Goal: Check status: Check status

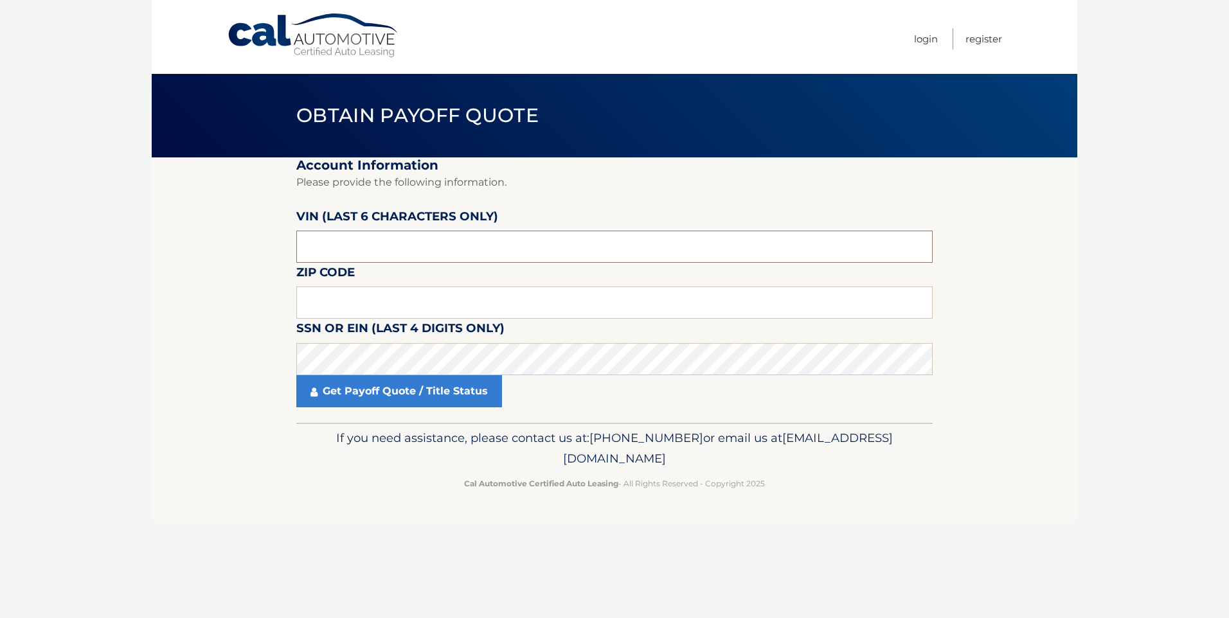
click at [363, 245] on input "text" at bounding box center [614, 247] width 636 height 32
type input "9314**"
click at [365, 300] on input "text" at bounding box center [614, 303] width 636 height 32
type input "07960"
drag, startPoint x: 354, startPoint y: 244, endPoint x: 196, endPoint y: 246, distance: 158.1
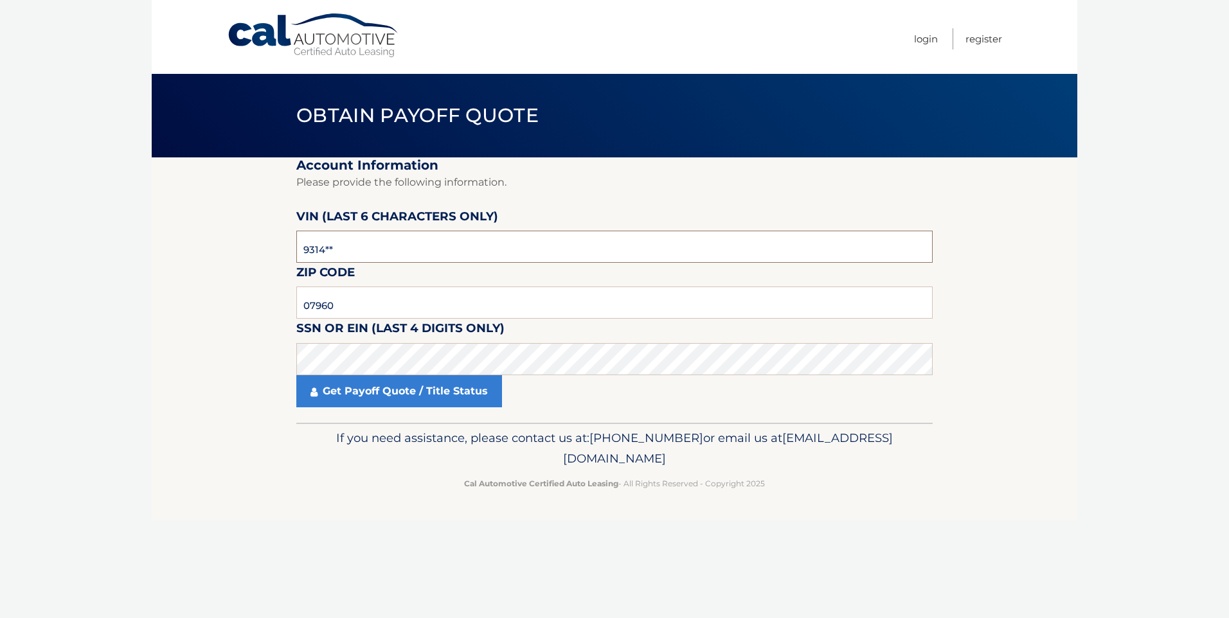
click at [196, 246] on section "Account Information Please provide the following information. VIN (last 6 chara…" at bounding box center [614, 289] width 925 height 265
type input "033086"
click at [130, 377] on body "Cal Automotive Menu Login Register Obtain Payoff Quote" at bounding box center [614, 309] width 1229 height 618
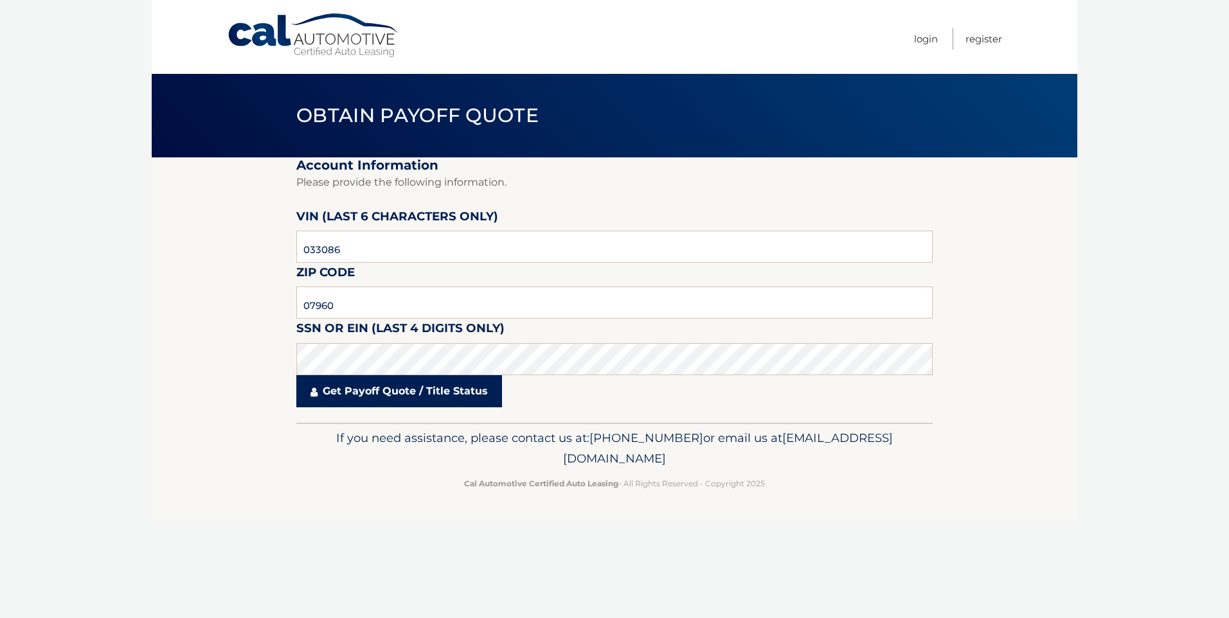
click at [321, 386] on link "Get Payoff Quote / Title Status" at bounding box center [399, 391] width 206 height 32
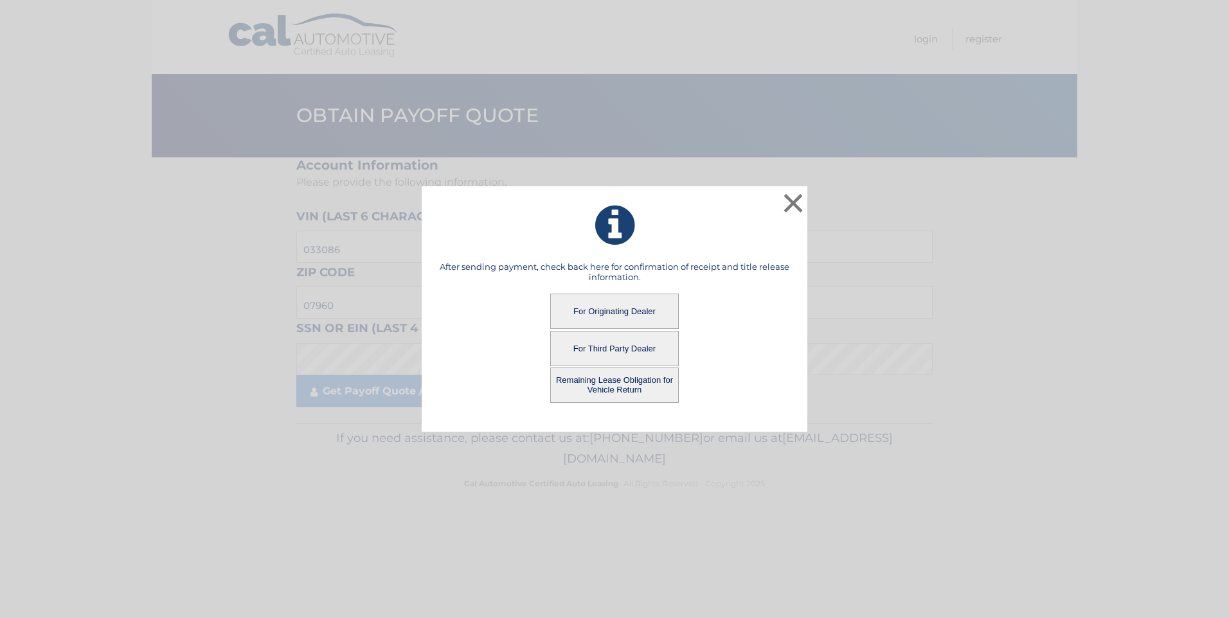
click at [627, 352] on button "For Third Party Dealer" at bounding box center [614, 348] width 129 height 35
click at [625, 344] on button "For Third Party Dealer" at bounding box center [614, 348] width 129 height 35
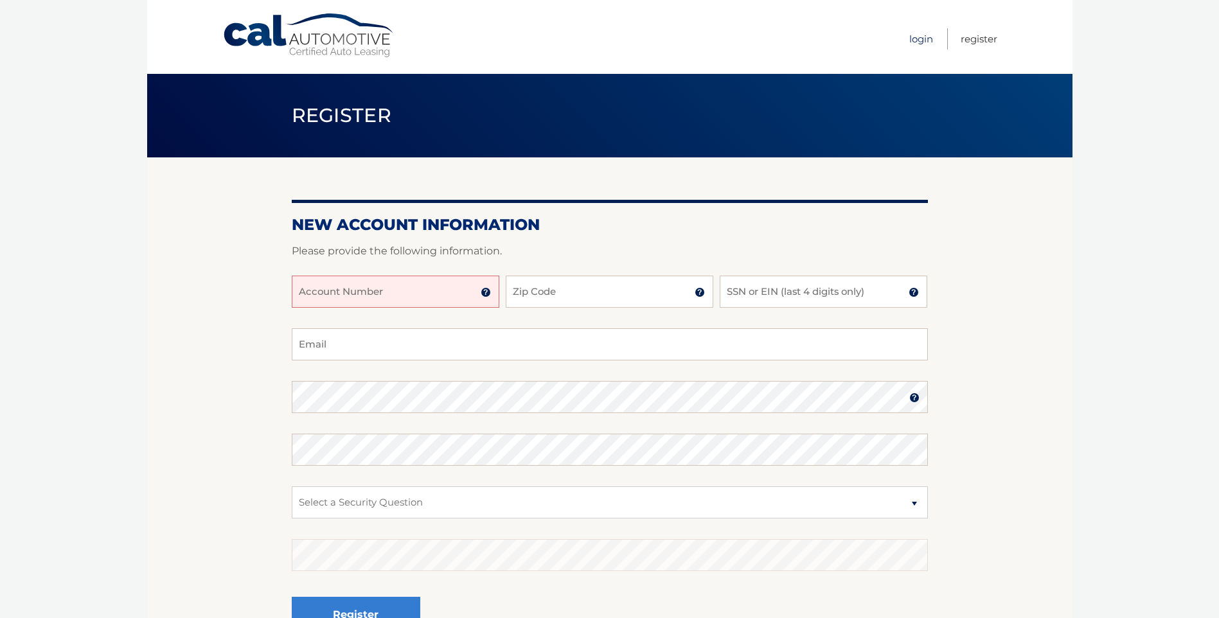
click at [918, 36] on link "Login" at bounding box center [921, 38] width 24 height 21
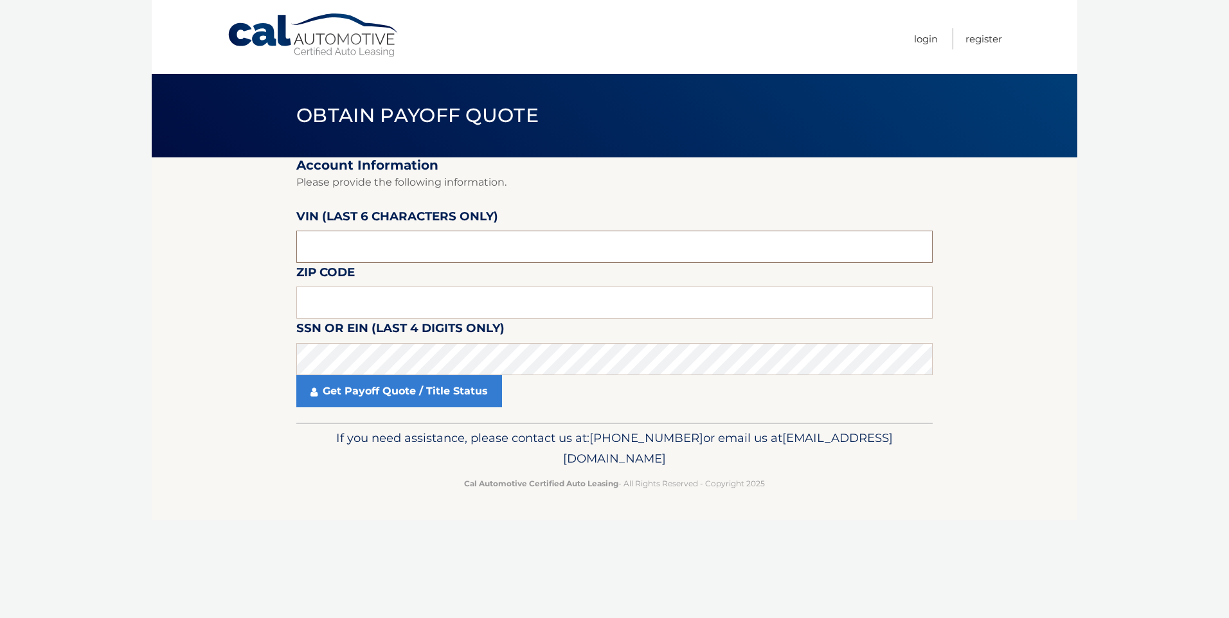
click at [346, 239] on input "text" at bounding box center [614, 247] width 636 height 32
click at [499, 15] on nav "Menu Login Register" at bounding box center [706, 37] width 591 height 74
click at [200, 270] on section "Account Information Please provide the following information. [PERSON_NAME] (la…" at bounding box center [614, 289] width 925 height 265
